Goal: Task Accomplishment & Management: Manage account settings

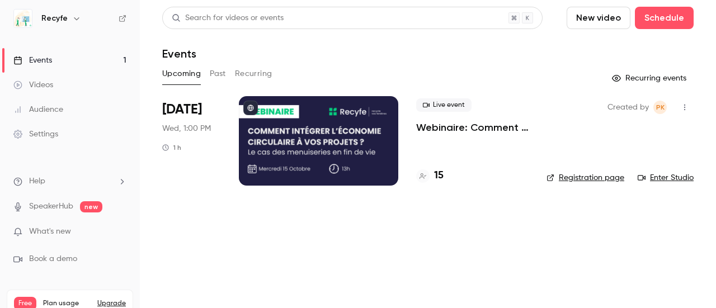
click at [432, 127] on p "Webinaire: Comment intégrer l'économie circulaire dans vos projets ?" at bounding box center [472, 127] width 112 height 13
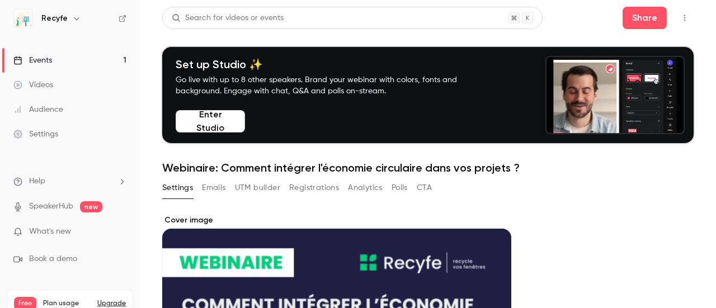
click at [304, 187] on button "Registrations" at bounding box center [314, 188] width 50 height 18
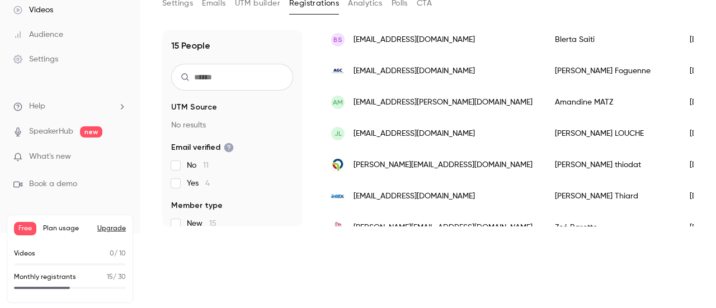
scroll to position [388, 0]
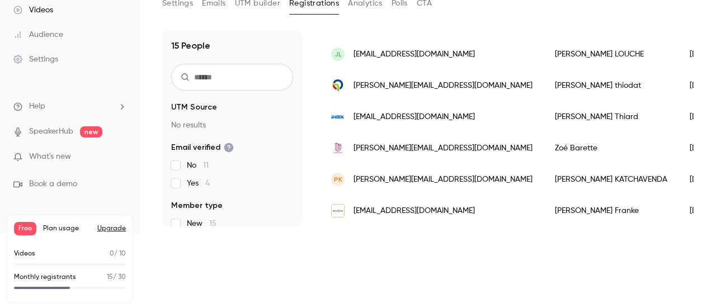
click at [425, 174] on span "[PERSON_NAME][EMAIL_ADDRESS][DOMAIN_NAME]" at bounding box center [443, 180] width 179 height 12
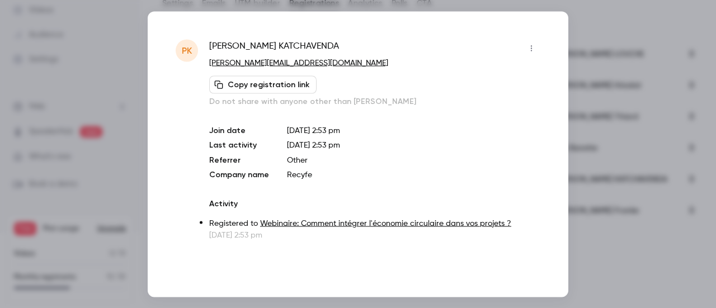
click at [609, 88] on div at bounding box center [358, 154] width 716 height 308
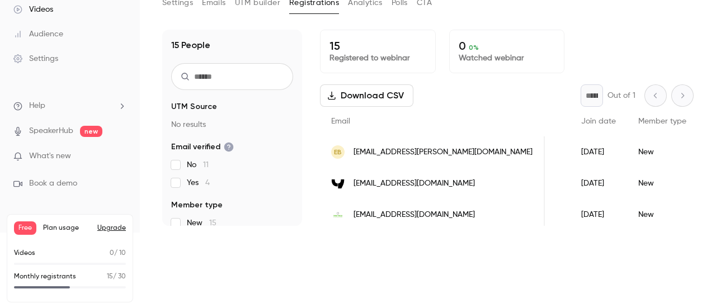
scroll to position [0, 0]
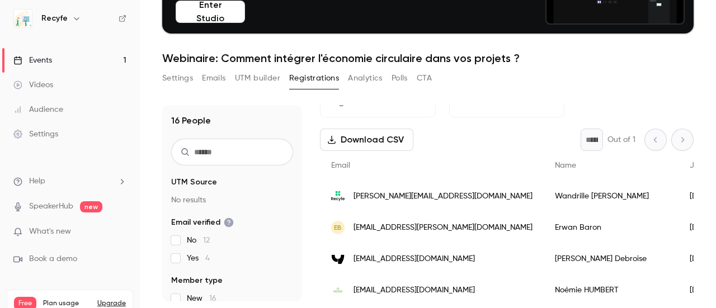
scroll to position [27, 0]
